Goal: Transaction & Acquisition: Purchase product/service

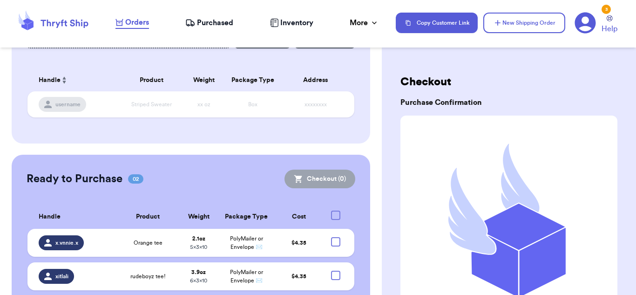
scroll to position [162, 0]
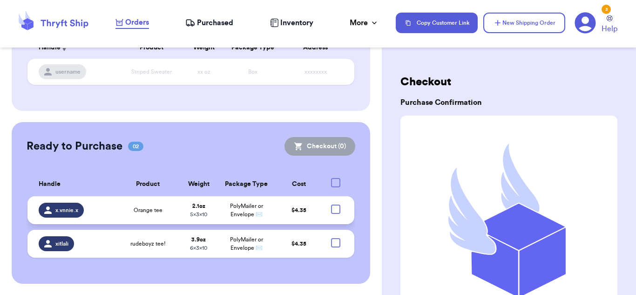
click at [337, 209] on div at bounding box center [335, 208] width 9 height 9
click at [336, 204] on input "checkbox" at bounding box center [335, 204] width 0 height 0
checkbox input "true"
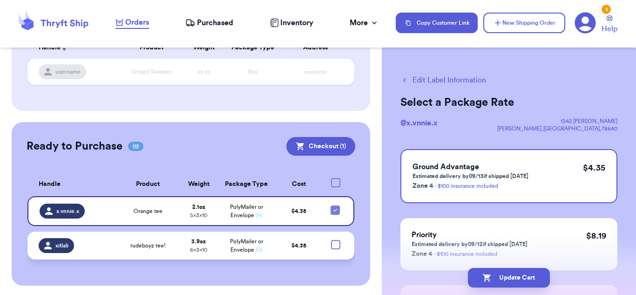
click at [337, 242] on div at bounding box center [335, 244] width 9 height 9
click at [336, 240] on input "checkbox" at bounding box center [335, 239] width 0 height 0
checkbox input "true"
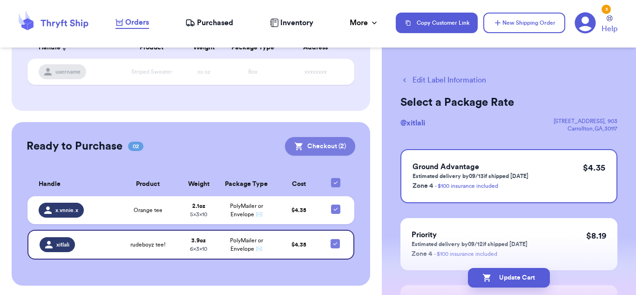
click at [345, 144] on button "Checkout ( 2 )" at bounding box center [320, 146] width 70 height 19
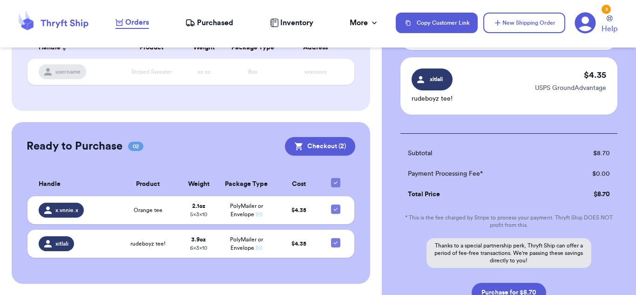
scroll to position [148, 0]
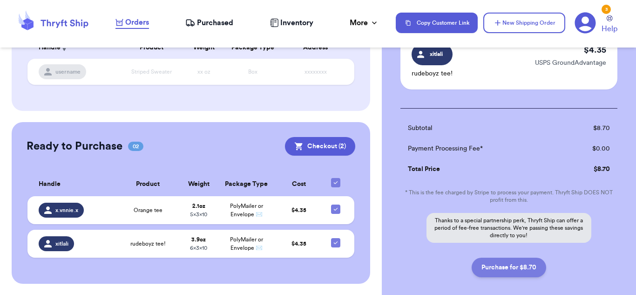
click at [519, 263] on button "Purchase for $8.70" at bounding box center [509, 268] width 75 height 20
checkbox input "false"
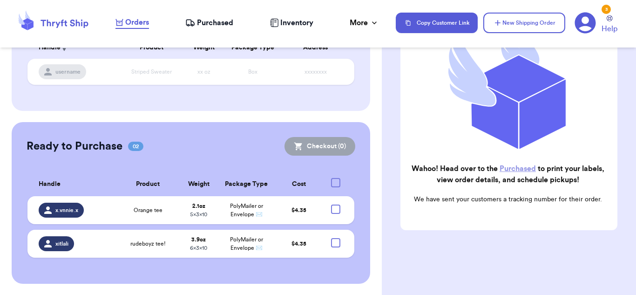
checkbox input "true"
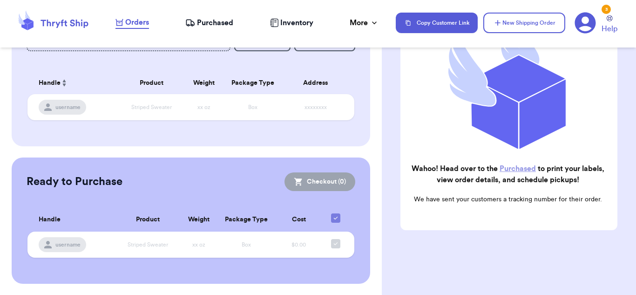
scroll to position [0, 0]
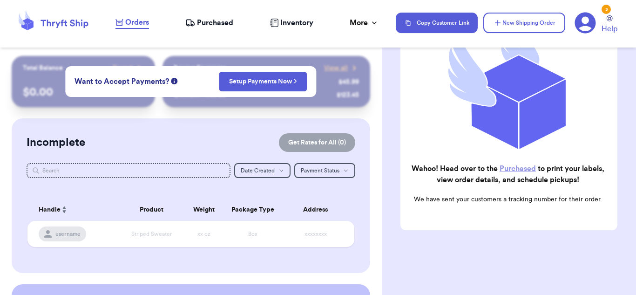
click at [208, 17] on span "Purchased" at bounding box center [215, 22] width 36 height 11
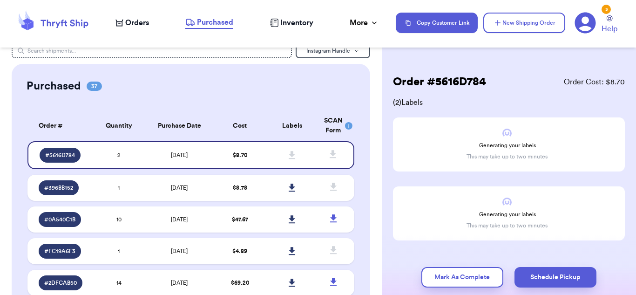
scroll to position [14, 0]
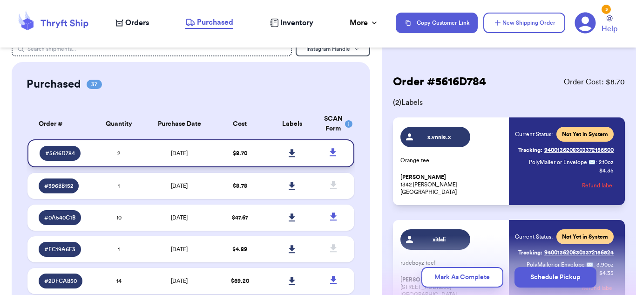
click at [289, 152] on icon at bounding box center [292, 153] width 7 height 8
click at [293, 151] on icon at bounding box center [292, 153] width 7 height 8
